Goal: Transaction & Acquisition: Purchase product/service

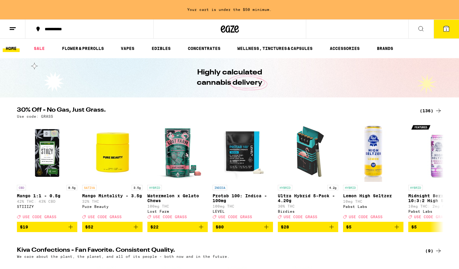
click at [431, 112] on div "(136)" at bounding box center [431, 110] width 22 height 7
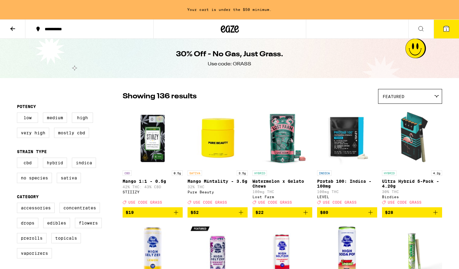
click at [213, 137] on img "Open page for Mango Mintality - 3.5g from Pure Beauty" at bounding box center [218, 137] width 60 height 60
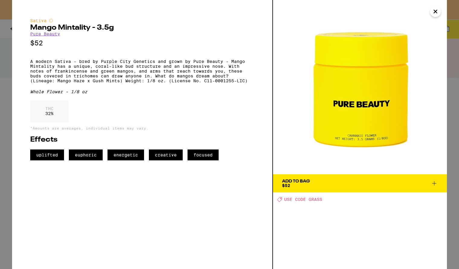
click at [437, 11] on icon "Close" at bounding box center [435, 11] width 7 height 9
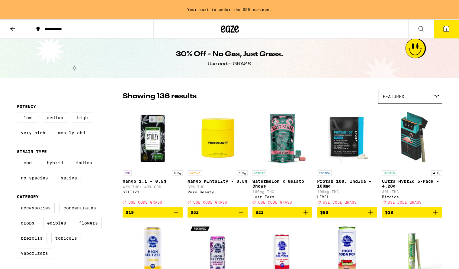
drag, startPoint x: 62, startPoint y: 166, endPoint x: 48, endPoint y: 167, distance: 14.2
click at [62, 166] on label "Hybrid" at bounding box center [55, 162] width 24 height 10
click at [18, 159] on input "Hybrid" at bounding box center [18, 158] width 0 height 0
checkbox input "true"
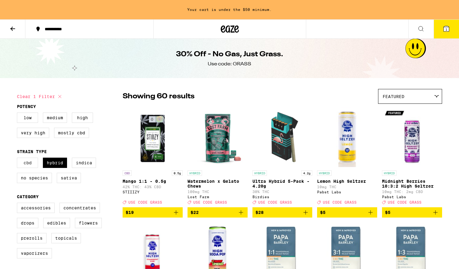
click at [26, 165] on label "CBD" at bounding box center [27, 162] width 21 height 10
click at [18, 159] on input "CBD" at bounding box center [18, 158] width 0 height 0
checkbox input "true"
drag, startPoint x: 78, startPoint y: 163, endPoint x: 78, endPoint y: 176, distance: 13.9
click at [78, 163] on label "Indica" at bounding box center [84, 162] width 24 height 10
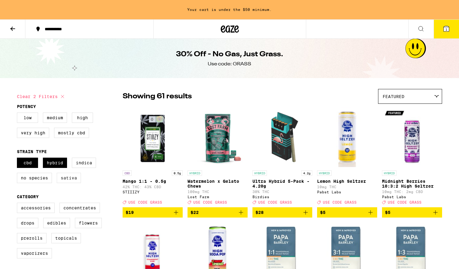
click at [18, 159] on input "Indica" at bounding box center [18, 158] width 0 height 0
checkbox input "true"
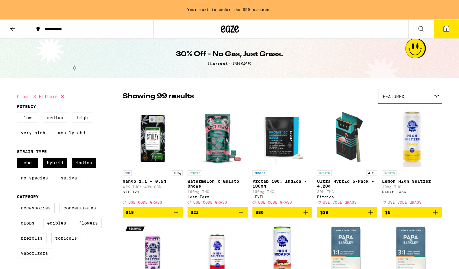
drag, startPoint x: 75, startPoint y: 179, endPoint x: 57, endPoint y: 183, distance: 18.7
click at [73, 180] on label "Sativa" at bounding box center [69, 177] width 24 height 10
click at [41, 183] on label "No Species" at bounding box center [34, 177] width 35 height 10
click at [18, 159] on input "No Species" at bounding box center [18, 158] width 0 height 0
checkbox input "true"
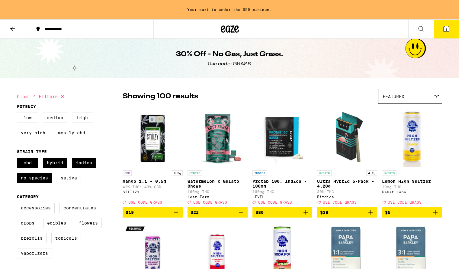
drag, startPoint x: 85, startPoint y: 188, endPoint x: 72, endPoint y: 183, distance: 13.9
click at [85, 188] on div "CBD Hybrid Indica No Species Sativa" at bounding box center [70, 172] width 106 height 30
click at [72, 183] on label "Sativa" at bounding box center [69, 177] width 24 height 10
click at [18, 159] on input "Sativa" at bounding box center [18, 158] width 0 height 0
checkbox input "true"
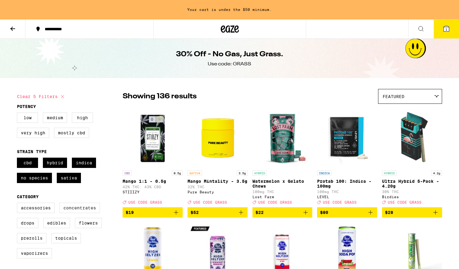
click at [85, 213] on label "Concentrates" at bounding box center [80, 207] width 40 height 10
click at [18, 204] on input "Concentrates" at bounding box center [18, 203] width 0 height 0
checkbox input "true"
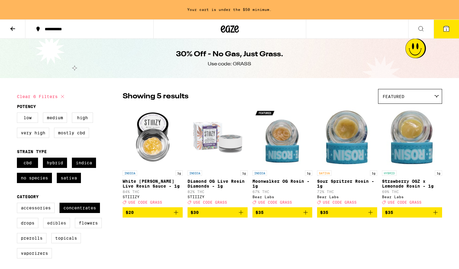
click at [51, 222] on label "Edibles" at bounding box center [56, 222] width 27 height 10
click at [18, 204] on input "Edibles" at bounding box center [18, 203] width 0 height 0
checkbox input "true"
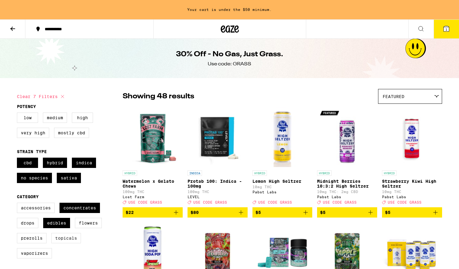
drag, startPoint x: 80, startPoint y: 227, endPoint x: 72, endPoint y: 238, distance: 13.7
click at [80, 227] on label "Flowers" at bounding box center [88, 222] width 27 height 10
click at [18, 204] on input "Flowers" at bounding box center [18, 203] width 0 height 0
checkbox input "true"
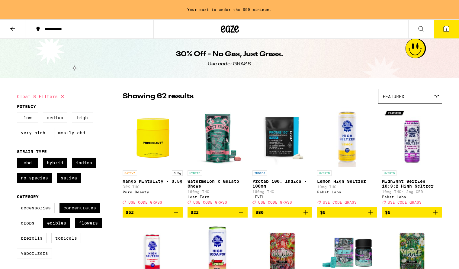
click at [39, 257] on label "Vaporizers" at bounding box center [34, 253] width 35 height 10
click at [18, 204] on input "Vaporizers" at bounding box center [18, 203] width 0 height 0
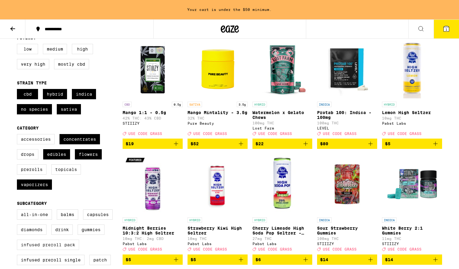
scroll to position [71, 0]
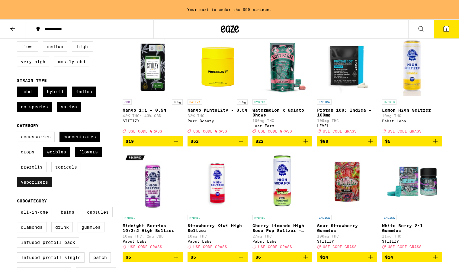
click at [41, 187] on label "Vaporizers" at bounding box center [34, 182] width 35 height 10
click at [18, 133] on input "Vaporizers" at bounding box center [18, 132] width 0 height 0
checkbox input "false"
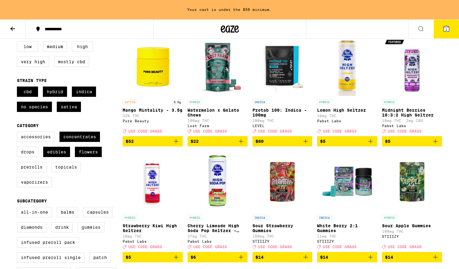
drag, startPoint x: 62, startPoint y: 234, endPoint x: 92, endPoint y: 237, distance: 29.8
click at [63, 232] on label "Drink" at bounding box center [61, 227] width 21 height 10
click at [18, 208] on input "Drink" at bounding box center [18, 208] width 0 height 0
checkbox input "true"
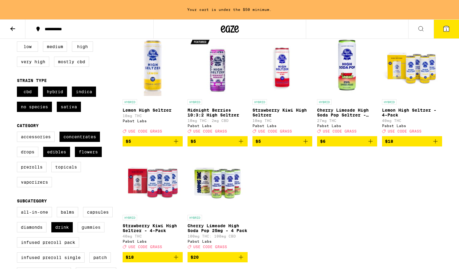
click at [95, 232] on label "Gummies" at bounding box center [91, 227] width 27 height 10
click at [18, 208] on input "Gummies" at bounding box center [18, 208] width 0 height 0
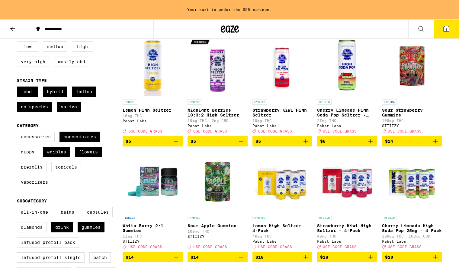
drag, startPoint x: 89, startPoint y: 234, endPoint x: 75, endPoint y: 234, distance: 14.8
click at [89, 232] on label "Gummies" at bounding box center [91, 227] width 27 height 10
click at [18, 208] on input "Gummies" at bounding box center [18, 208] width 0 height 0
checkbox input "false"
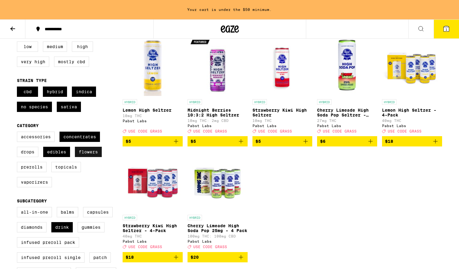
drag, startPoint x: 64, startPoint y: 155, endPoint x: 76, endPoint y: 159, distance: 12.8
click at [64, 155] on label "Edibles" at bounding box center [56, 152] width 27 height 10
click at [18, 133] on input "Edibles" at bounding box center [18, 132] width 0 height 0
checkbox input "false"
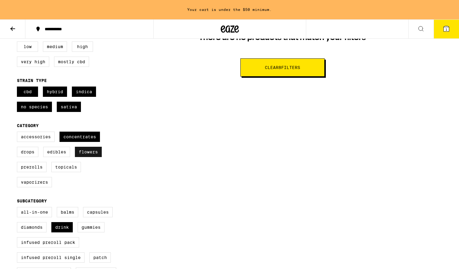
click at [89, 157] on label "Flowers" at bounding box center [88, 152] width 27 height 10
click at [18, 133] on input "Flowers" at bounding box center [18, 132] width 0 height 0
checkbox input "false"
